Goal: Task Accomplishment & Management: Manage account settings

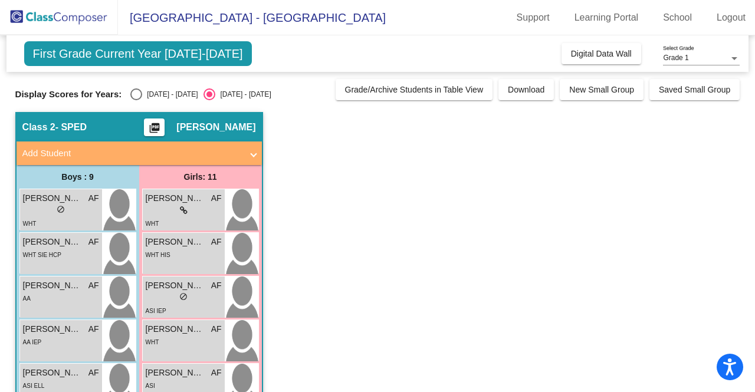
click at [126, 92] on div "Display Scores for Years: 2024 - 2025 2025 - 2026" at bounding box center [172, 95] width 315 height 12
click at [132, 93] on div "Select an option" at bounding box center [136, 95] width 12 height 12
click at [136, 100] on input "[DATE] - [DATE]" at bounding box center [136, 100] width 1 height 1
radio input "true"
